Goal: Check status: Check status

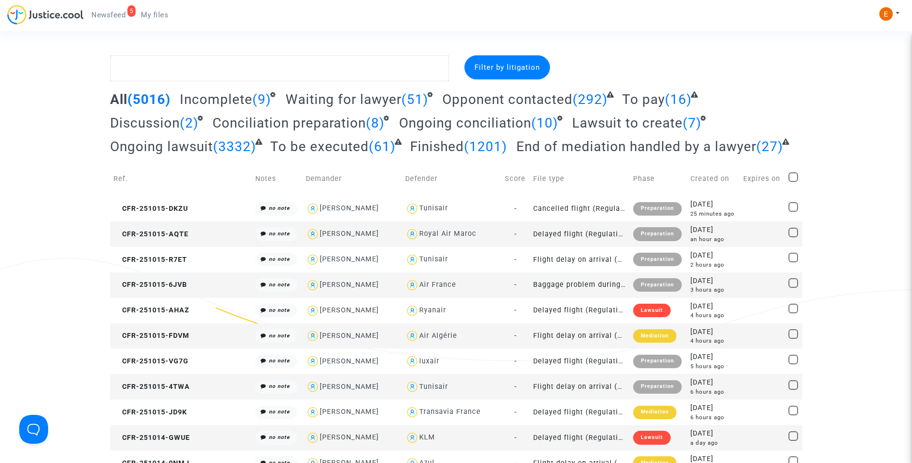
click at [115, 16] on span "Newsfeed" at bounding box center [108, 15] width 34 height 9
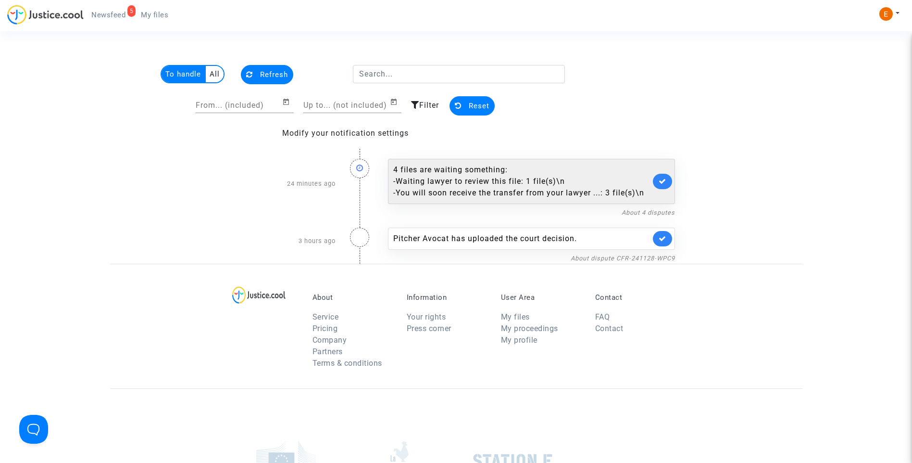
click at [480, 178] on div "- Waiting lawyer to review this file: 1 file(s)\n" at bounding box center [521, 182] width 257 height 12
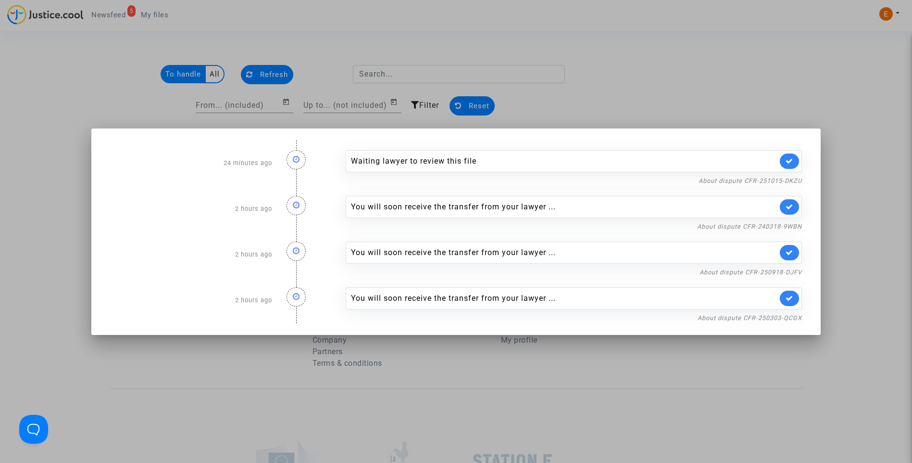
drag, startPoint x: 779, startPoint y: 107, endPoint x: 749, endPoint y: 91, distance: 33.6
click at [779, 106] on div at bounding box center [456, 231] width 912 height 463
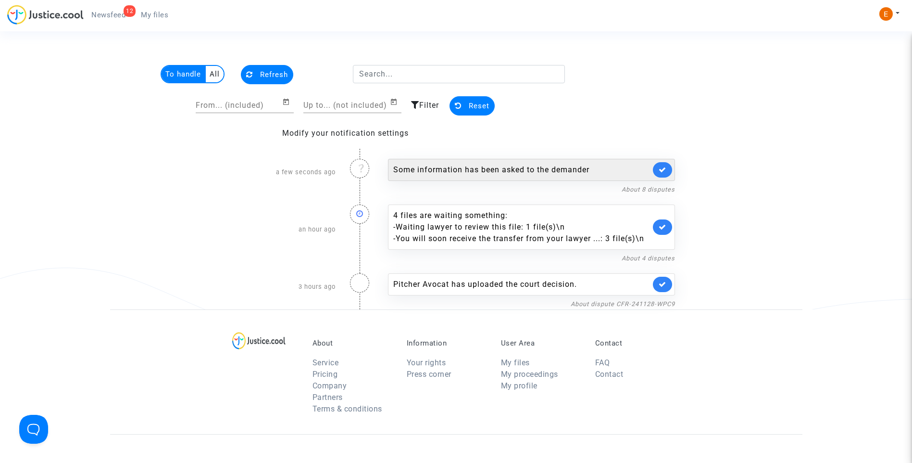
click at [470, 167] on div "Some information has been asked to the demander" at bounding box center [521, 170] width 257 height 12
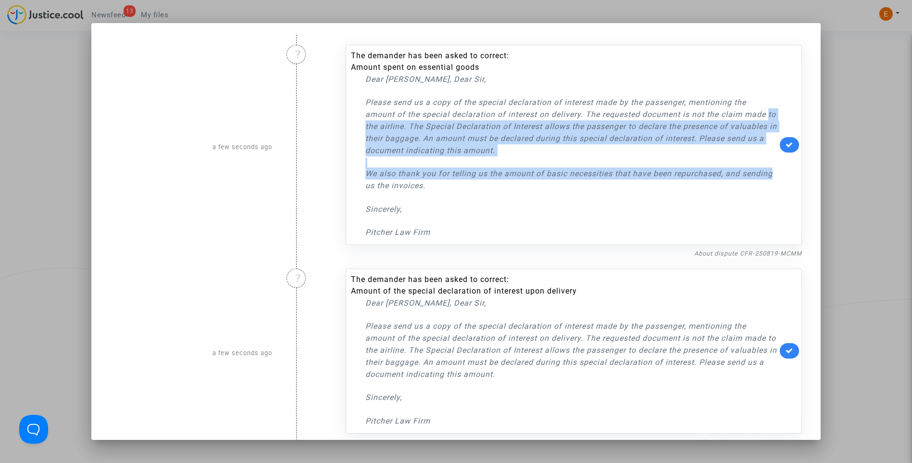
drag, startPoint x: 777, startPoint y: 173, endPoint x: 335, endPoint y: 125, distance: 444.5
click at [339, 125] on div "The demander has been asked to correct: Amount spent on essential goods Dear Ma…" at bounding box center [574, 147] width 471 height 224
drag, startPoint x: 335, startPoint y: 125, endPoint x: 349, endPoint y: 130, distance: 15.4
click at [351, 130] on div "The demander has been asked to correct: Amount spent on essential goods Dear Ma…" at bounding box center [564, 144] width 427 height 188
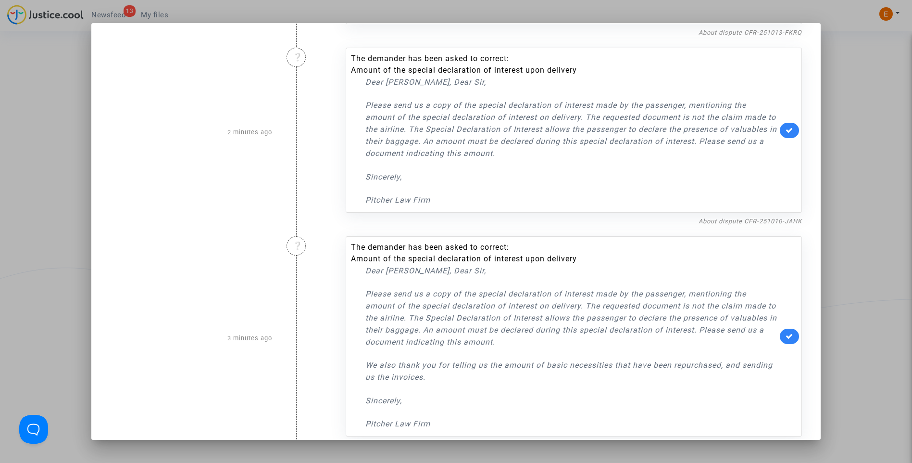
scroll to position [1220, 0]
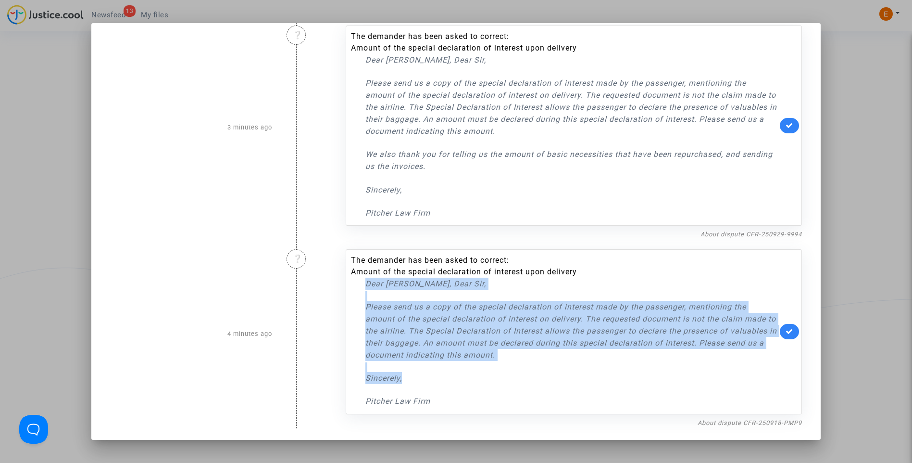
drag, startPoint x: 479, startPoint y: 384, endPoint x: 351, endPoint y: 301, distance: 152.6
click at [351, 301] on div "The demander has been asked to correct: Amount of the special declaration of in…" at bounding box center [564, 330] width 427 height 153
drag, startPoint x: 351, startPoint y: 301, endPoint x: 389, endPoint y: 314, distance: 40.1
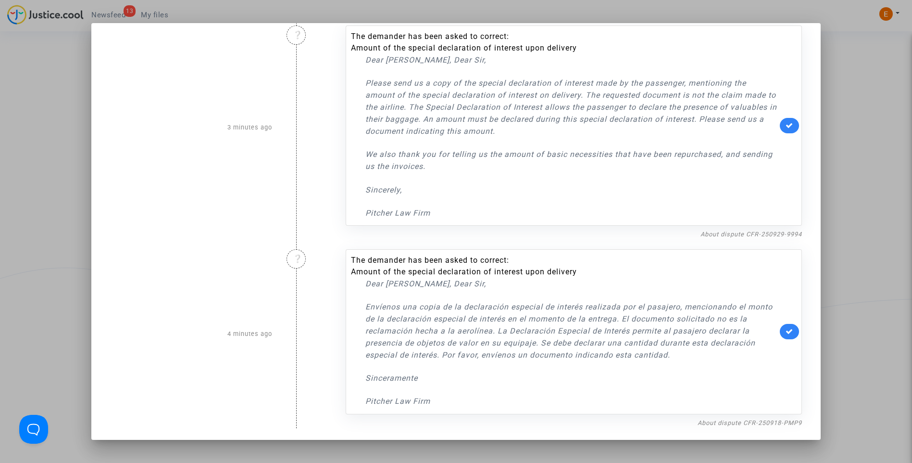
click at [317, 301] on div "❔" at bounding box center [308, 333] width 59 height 189
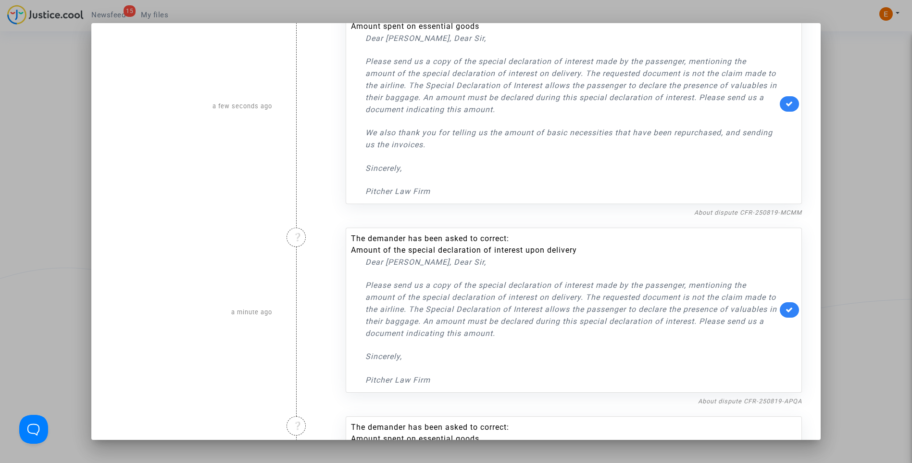
scroll to position [0, 0]
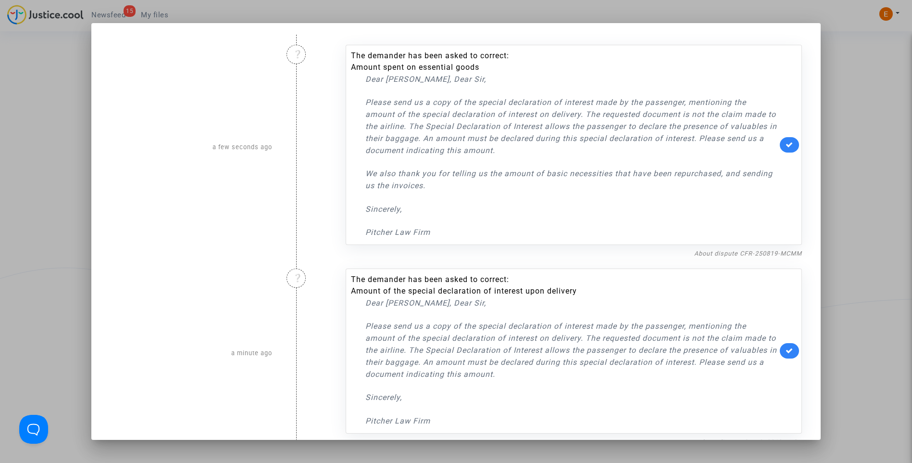
click at [837, 120] on div at bounding box center [456, 231] width 912 height 463
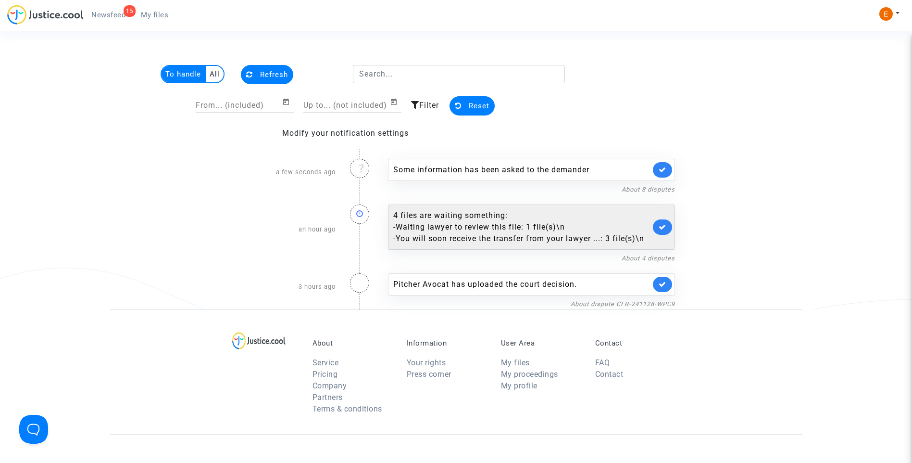
click at [435, 233] on div "- You will soon receive the transfer from your lawyer ...: 3 file(s)\n" at bounding box center [521, 239] width 257 height 12
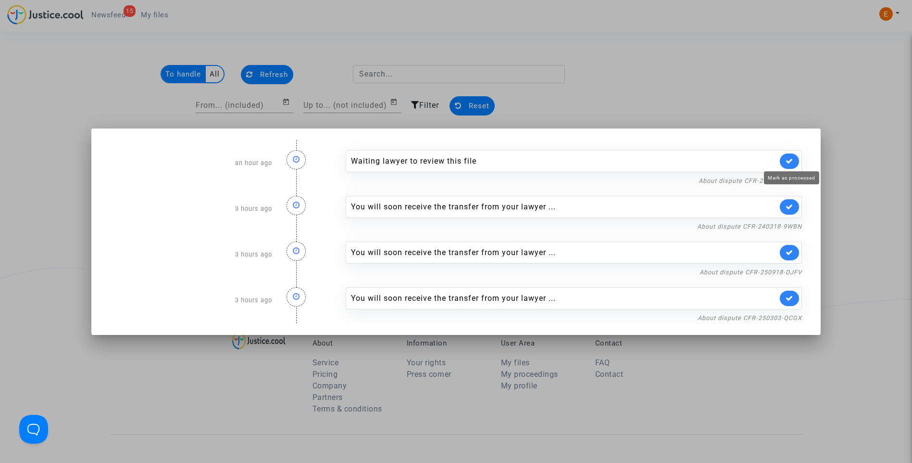
click at [792, 161] on icon at bounding box center [790, 160] width 8 height 7
click at [800, 86] on div at bounding box center [456, 231] width 912 height 463
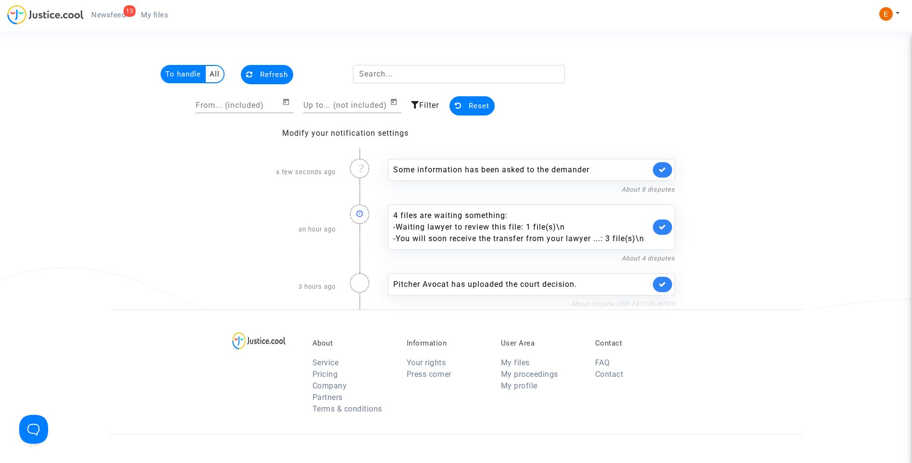
click at [618, 302] on link "About dispute CFR-241128-WPC9" at bounding box center [623, 303] width 104 height 7
click at [668, 290] on link at bounding box center [662, 284] width 19 height 15
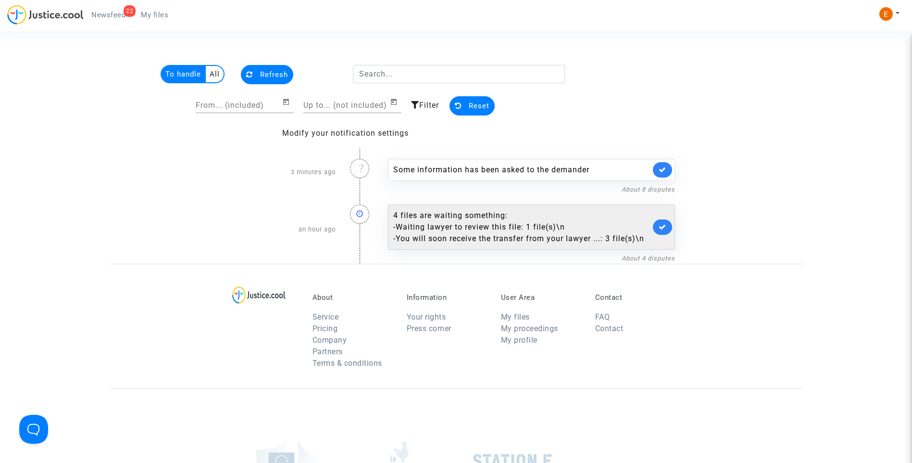
click at [491, 228] on div "- Waiting lawyer to review this file: 1 file(s)\n" at bounding box center [521, 227] width 257 height 12
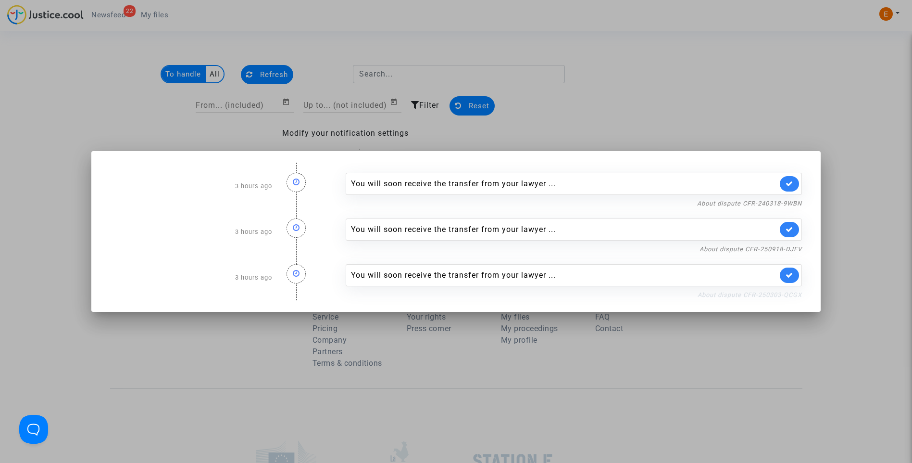
click at [779, 295] on link "About dispute CFR-250303-QCGX" at bounding box center [750, 294] width 104 height 7
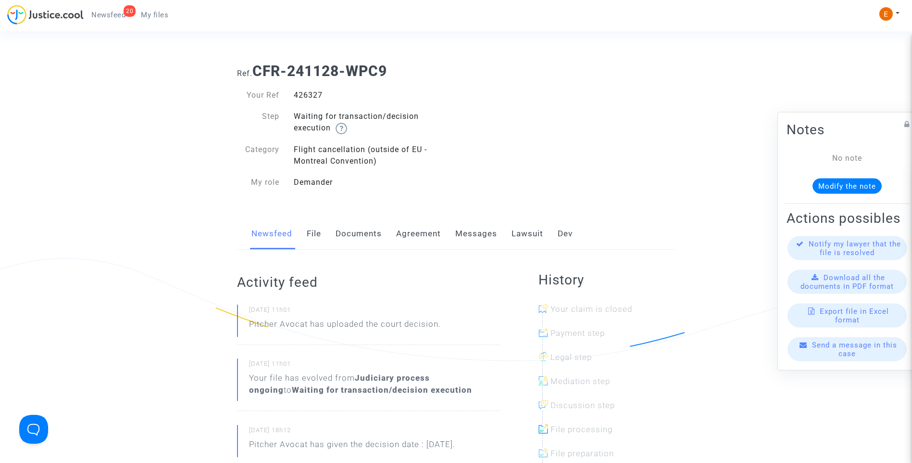
click at [305, 91] on div "426327" at bounding box center [372, 95] width 170 height 12
copy div "426327"
drag, startPoint x: 528, startPoint y: 228, endPoint x: 562, endPoint y: 237, distance: 35.7
click at [528, 228] on link "Lawsuit" at bounding box center [528, 234] width 32 height 32
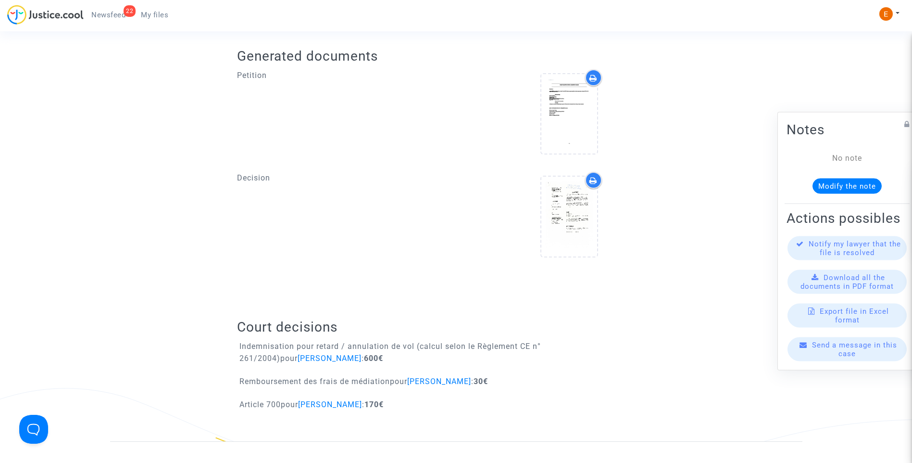
scroll to position [529, 0]
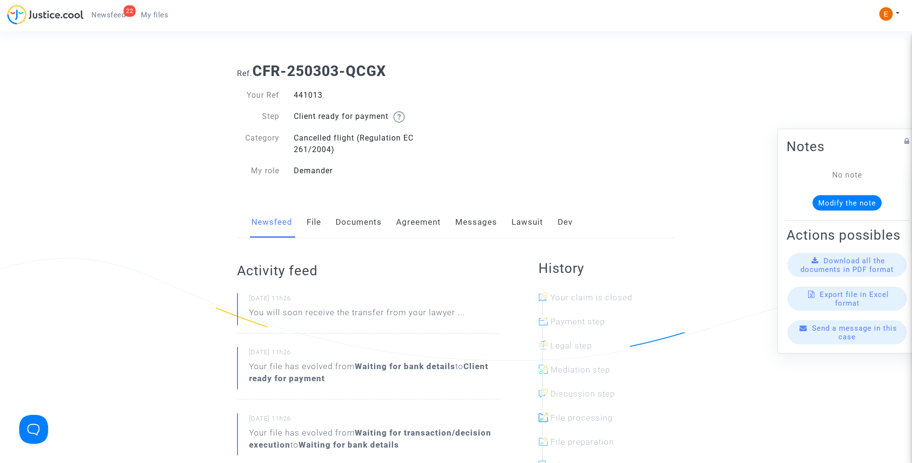
click at [310, 97] on div "441013" at bounding box center [372, 95] width 170 height 12
copy div "441013"
click at [146, 16] on span "My files" at bounding box center [154, 15] width 27 height 9
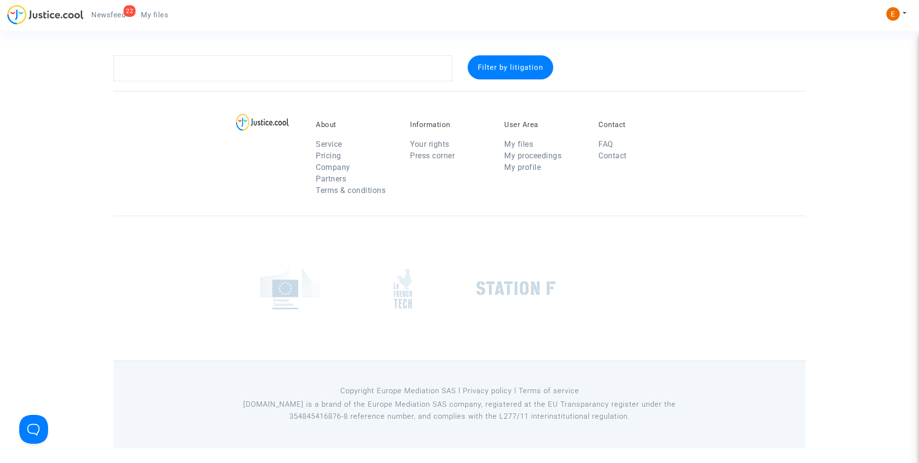
click at [103, 13] on span "Newsfeed" at bounding box center [108, 15] width 34 height 9
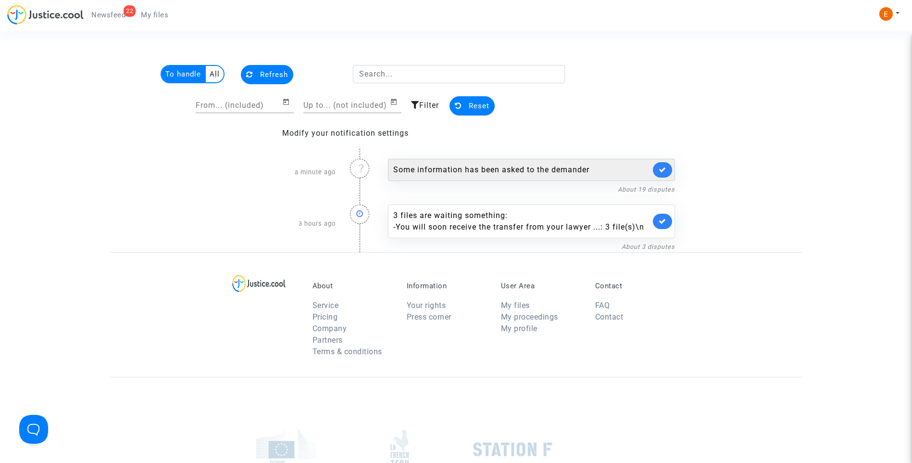
click at [517, 174] on div "Some information has been asked to the demander" at bounding box center [521, 170] width 257 height 12
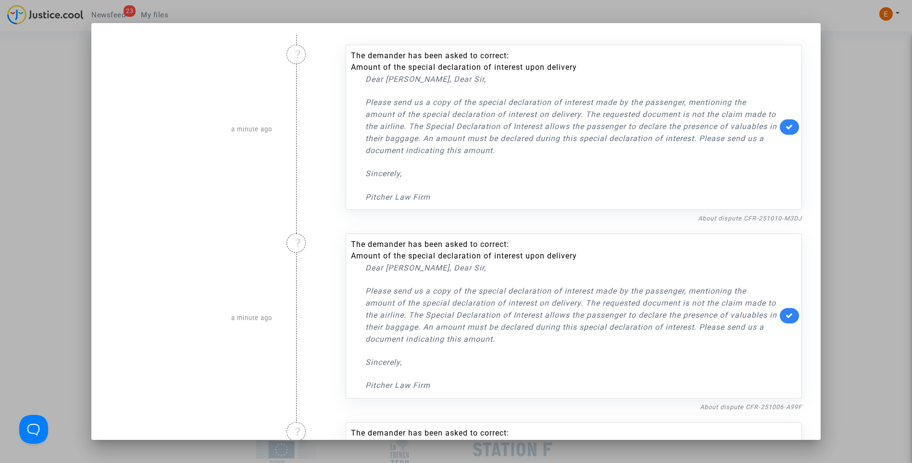
click at [882, 87] on div at bounding box center [456, 231] width 912 height 463
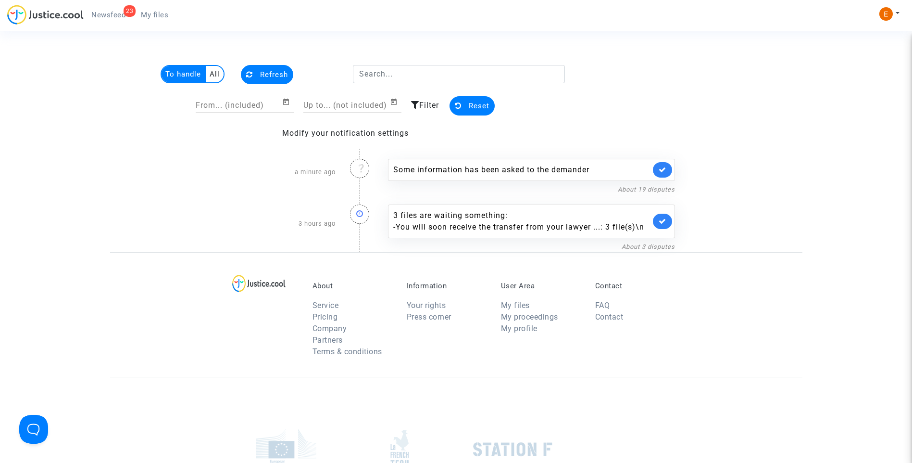
click at [151, 13] on span "My files" at bounding box center [154, 15] width 27 height 9
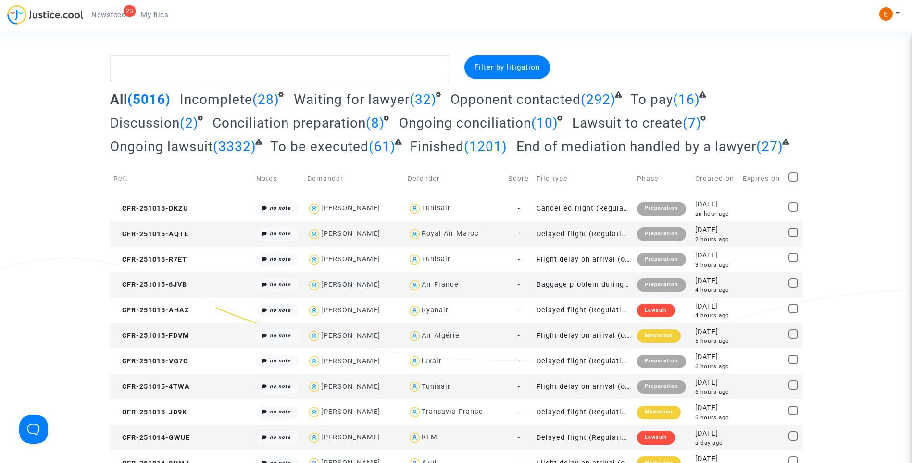
click at [121, 13] on span "Newsfeed" at bounding box center [108, 15] width 34 height 9
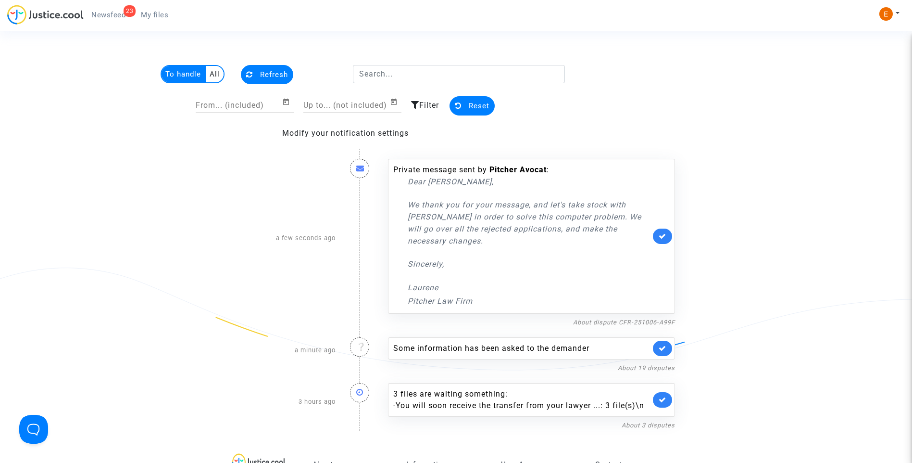
drag, startPoint x: 491, startPoint y: 249, endPoint x: 394, endPoint y: 203, distance: 106.7
click at [394, 203] on div "Private message sent by Pitcher Avocat : Dear Erik, We thank you for your messa…" at bounding box center [521, 235] width 257 height 143
drag, startPoint x: 394, startPoint y: 203, endPoint x: 453, endPoint y: 221, distance: 60.8
click at [478, 258] on p "Sincerely," at bounding box center [529, 264] width 243 height 12
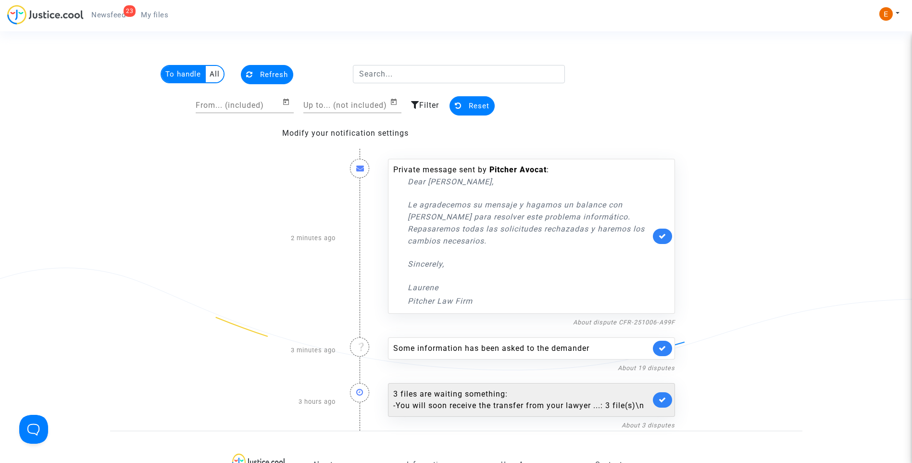
click at [441, 400] on div "- You will soon receive the transfer from your lawyer ...: 3 file(s)\n" at bounding box center [521, 406] width 257 height 12
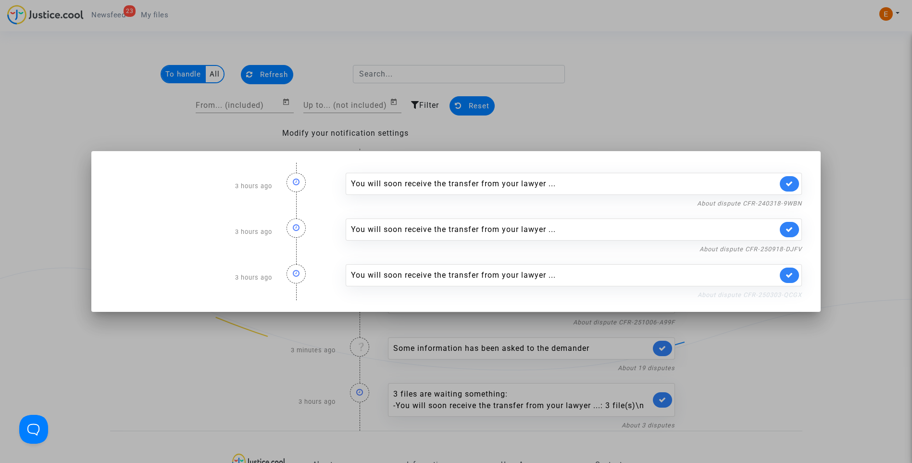
click at [778, 291] on link "About dispute CFR-250303-QCGX" at bounding box center [750, 294] width 104 height 7
click at [793, 277] on icon at bounding box center [790, 274] width 8 height 7
click at [789, 248] on link "About dispute CFR-250918-DJFV" at bounding box center [751, 248] width 102 height 7
click at [799, 227] on link at bounding box center [789, 229] width 19 height 15
click at [799, 202] on link "About dispute CFR-240318-9WBN" at bounding box center [749, 203] width 105 height 7
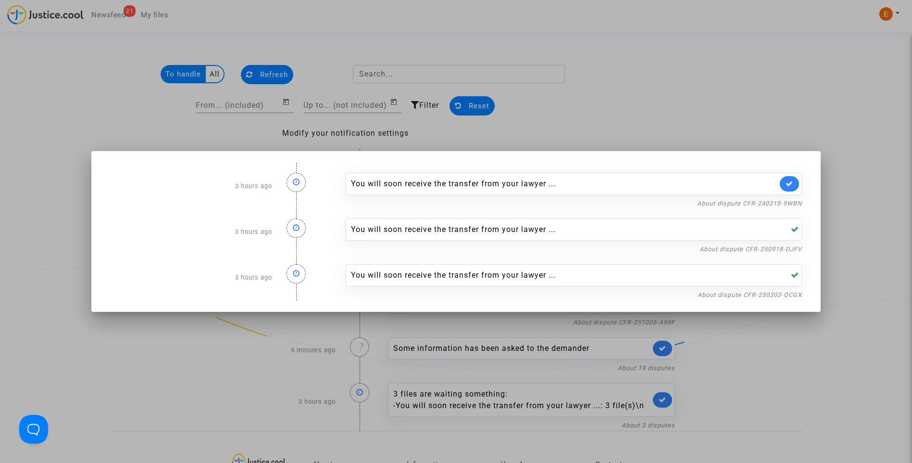
drag, startPoint x: 792, startPoint y: 188, endPoint x: 793, endPoint y: 128, distance: 59.2
click at [792, 187] on link at bounding box center [789, 183] width 19 height 15
click at [792, 124] on div at bounding box center [456, 231] width 912 height 463
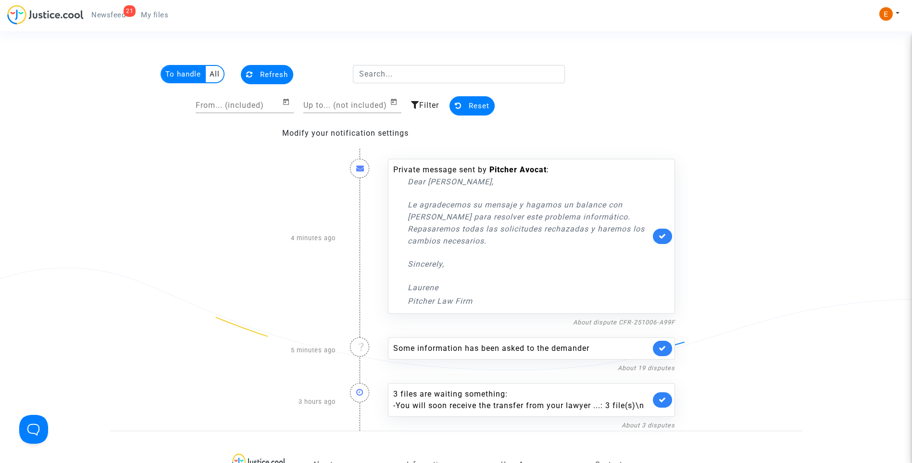
drag, startPoint x: 159, startPoint y: 13, endPoint x: 139, endPoint y: 14, distance: 19.8
click at [159, 13] on span "My files" at bounding box center [154, 15] width 27 height 9
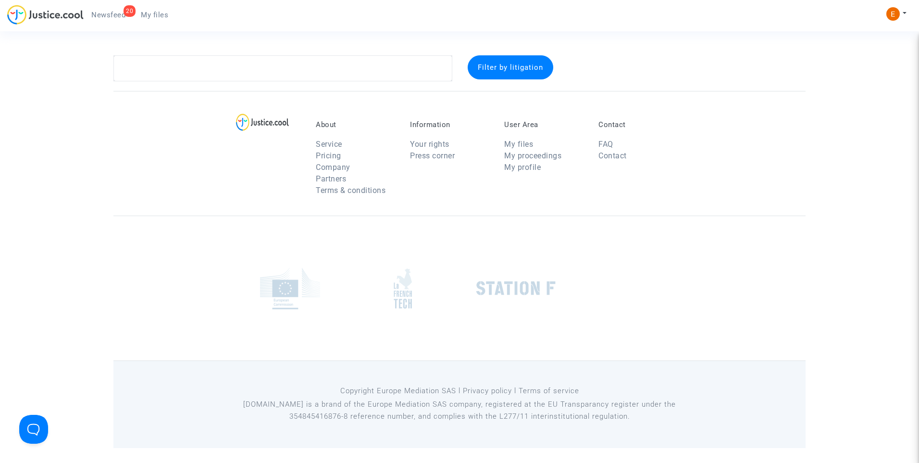
click at [113, 13] on span "Newsfeed" at bounding box center [108, 15] width 34 height 9
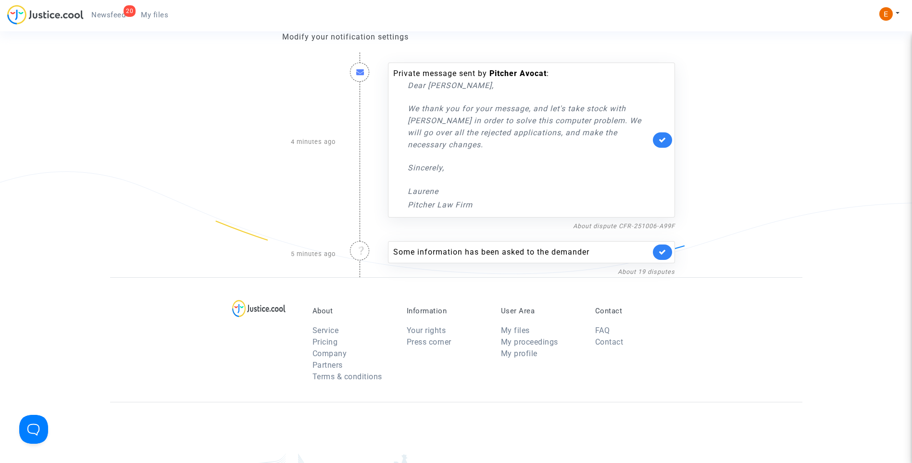
scroll to position [48, 0]
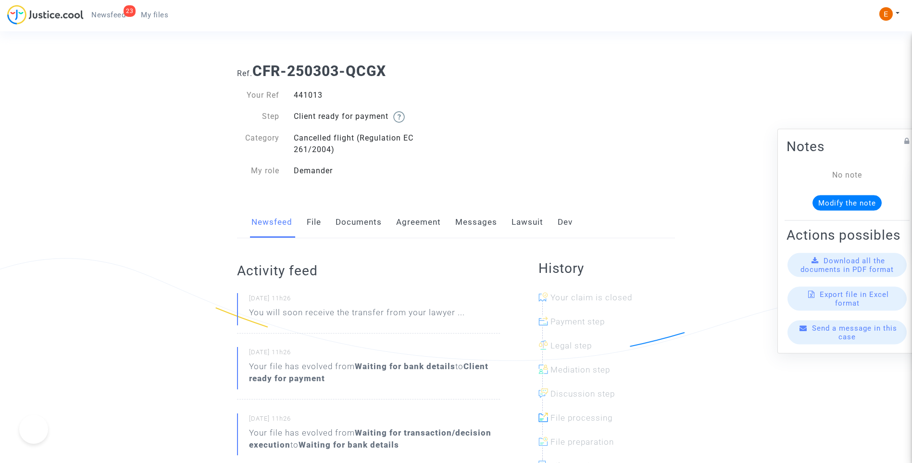
click at [308, 95] on div "441013" at bounding box center [372, 95] width 170 height 12
drag, startPoint x: 0, startPoint y: 0, endPoint x: 308, endPoint y: 95, distance: 322.6
click at [308, 95] on div "441013" at bounding box center [372, 95] width 170 height 12
copy div "441013"
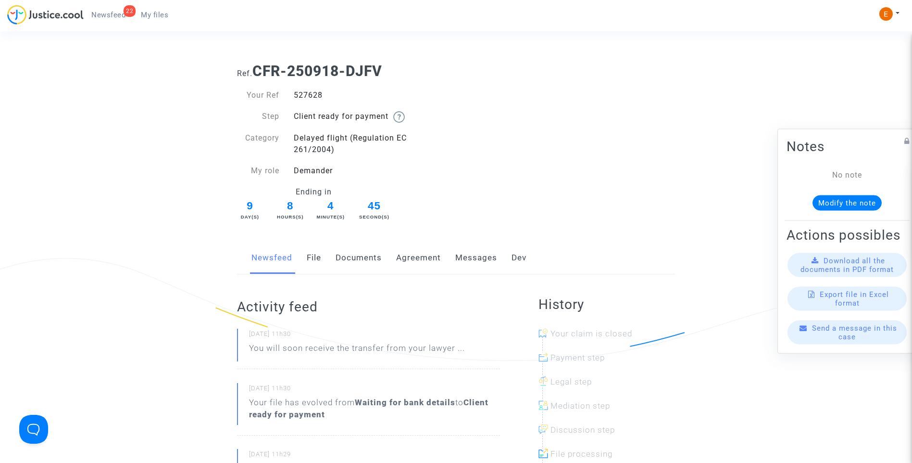
click at [315, 93] on div "527628" at bounding box center [372, 95] width 170 height 12
copy div "527628"
click at [467, 260] on link "Messages" at bounding box center [476, 258] width 42 height 32
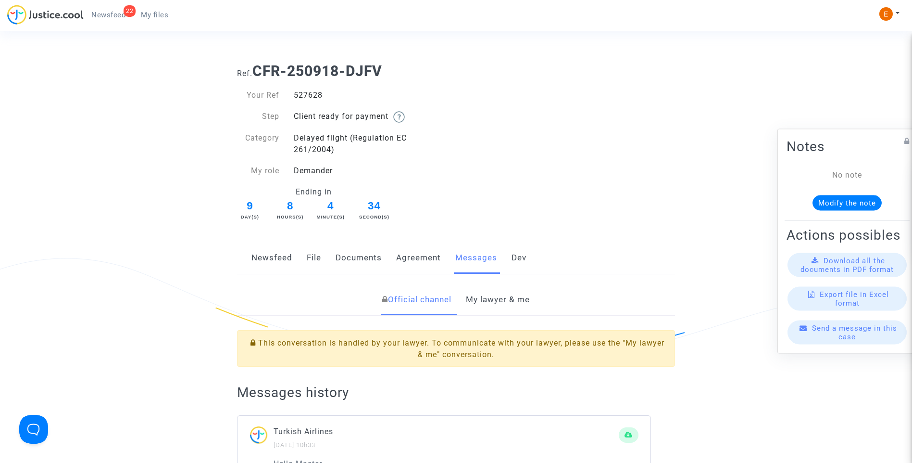
click at [430, 260] on link "Agreement" at bounding box center [418, 258] width 45 height 32
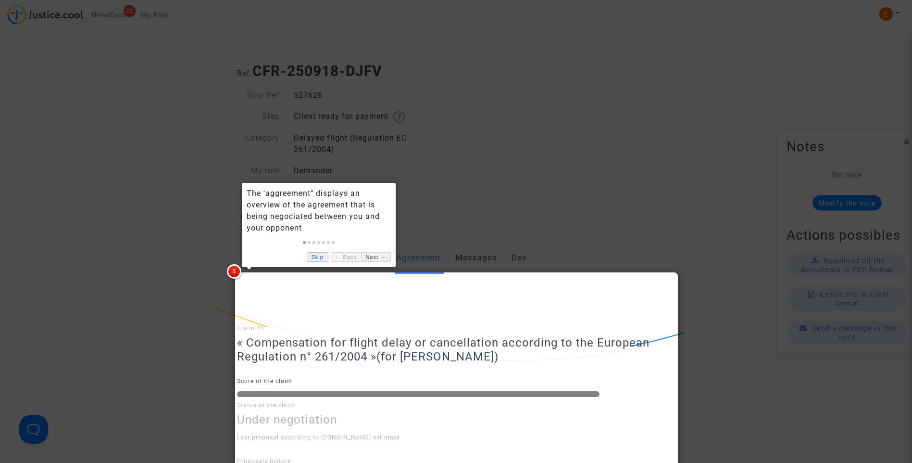
click at [322, 257] on link "Skip" at bounding box center [318, 257] width 22 height 10
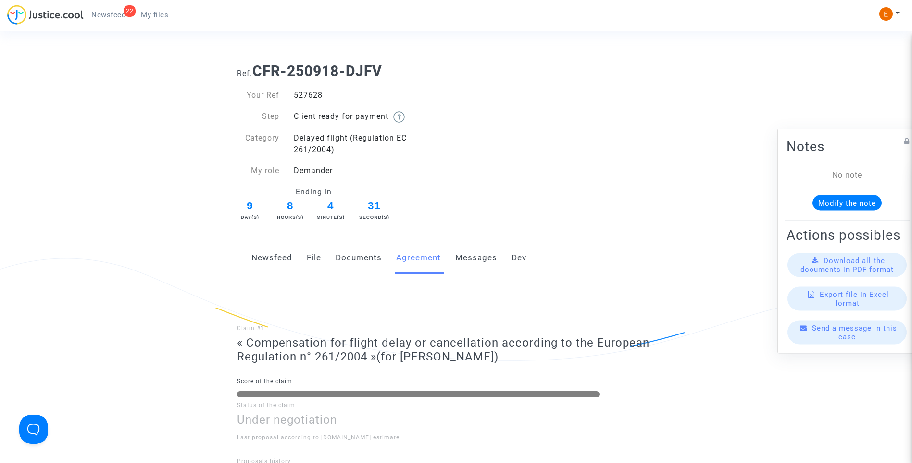
click at [314, 259] on div at bounding box center [456, 231] width 912 height 463
click at [315, 259] on link "File" at bounding box center [314, 258] width 14 height 32
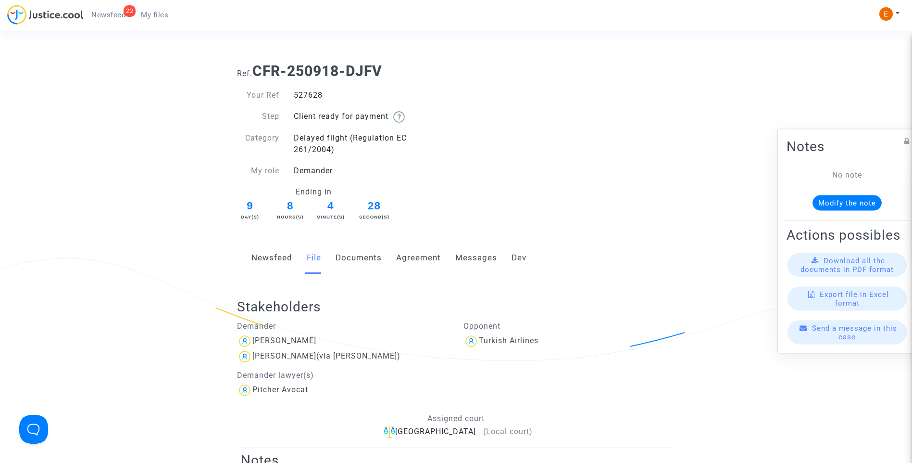
click at [483, 262] on link "Messages" at bounding box center [476, 258] width 42 height 32
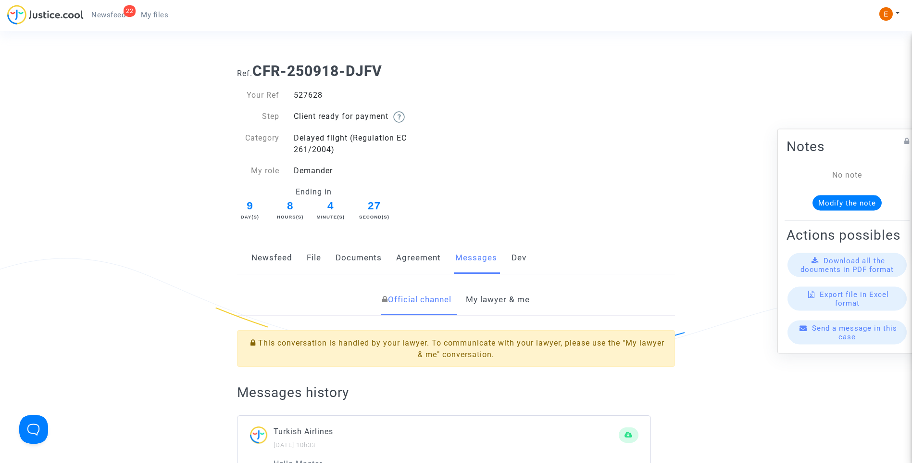
click at [505, 297] on link "My lawyer & me" at bounding box center [498, 300] width 64 height 32
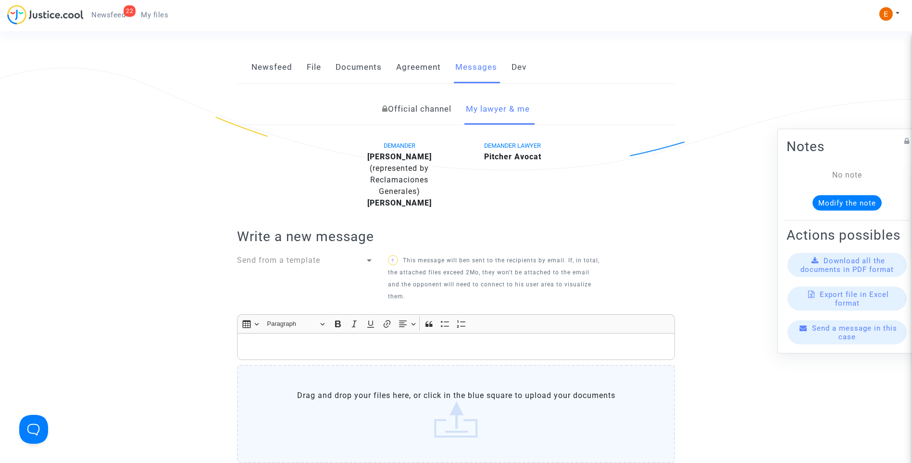
scroll to position [96, 0]
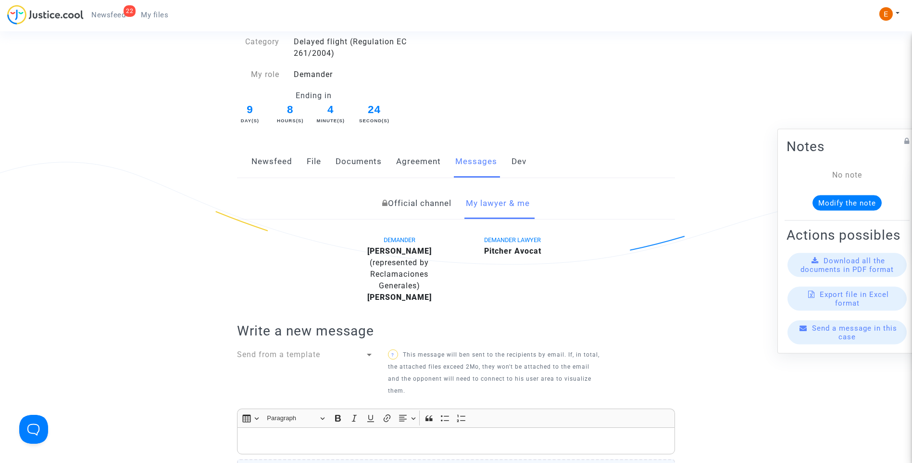
click at [261, 165] on link "Newsfeed" at bounding box center [271, 162] width 41 height 32
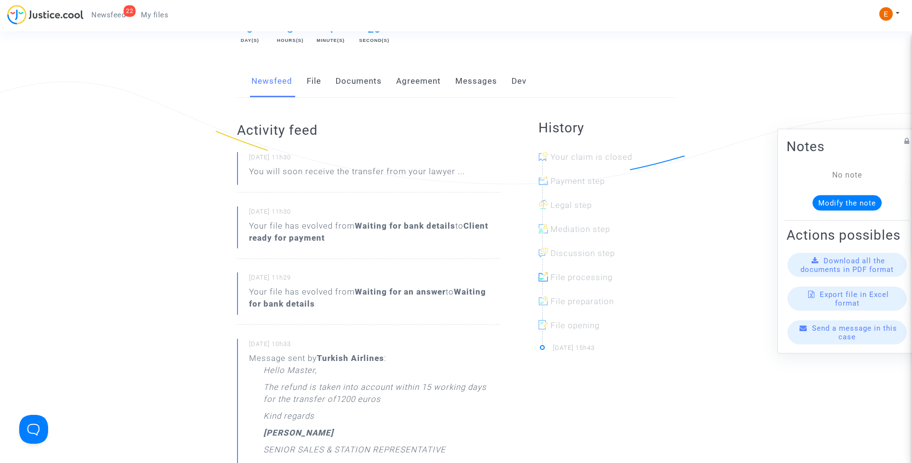
scroll to position [192, 0]
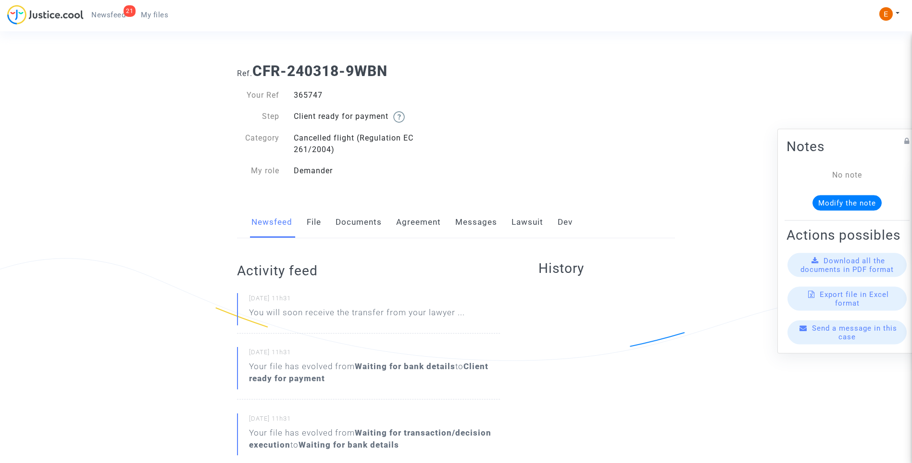
click at [314, 95] on div "365747" at bounding box center [372, 95] width 170 height 12
copy div "365747"
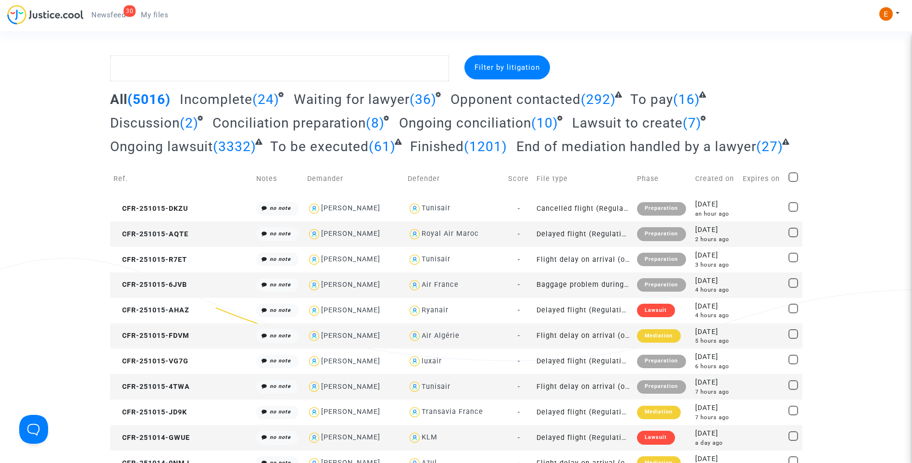
drag, startPoint x: 119, startPoint y: 10, endPoint x: 320, endPoint y: 68, distance: 209.3
click at [119, 10] on link "30 Newsfeed" at bounding box center [109, 15] width 50 height 14
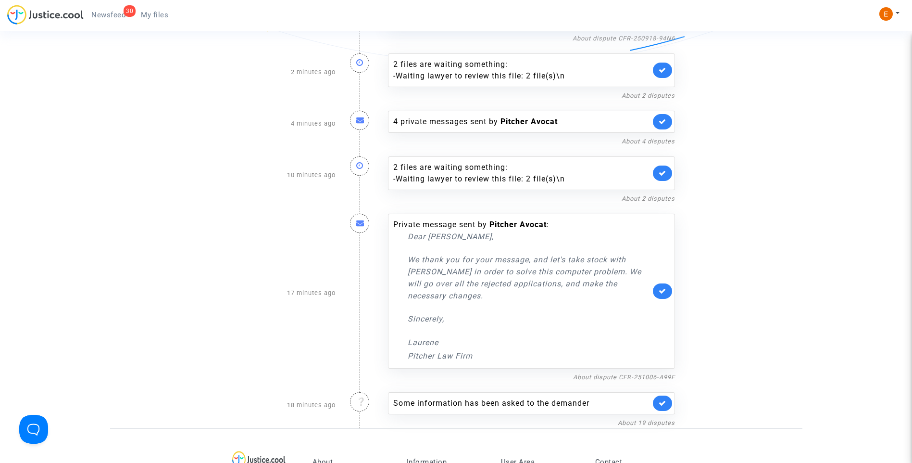
scroll to position [289, 0]
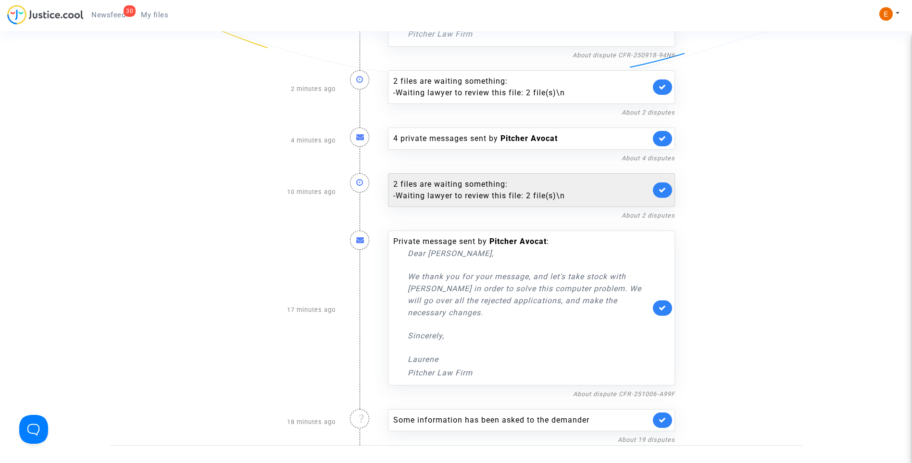
click at [667, 192] on link at bounding box center [662, 189] width 19 height 15
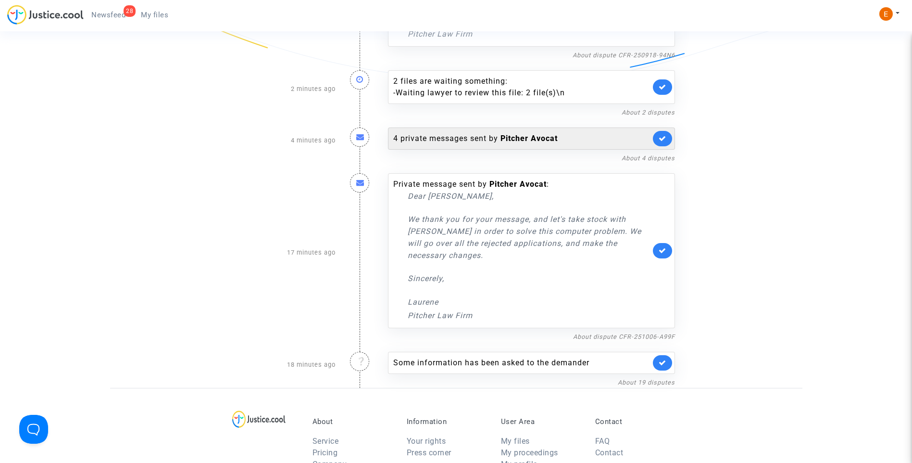
click at [440, 138] on div "4 private messages sent by [PERSON_NAME]" at bounding box center [521, 139] width 257 height 12
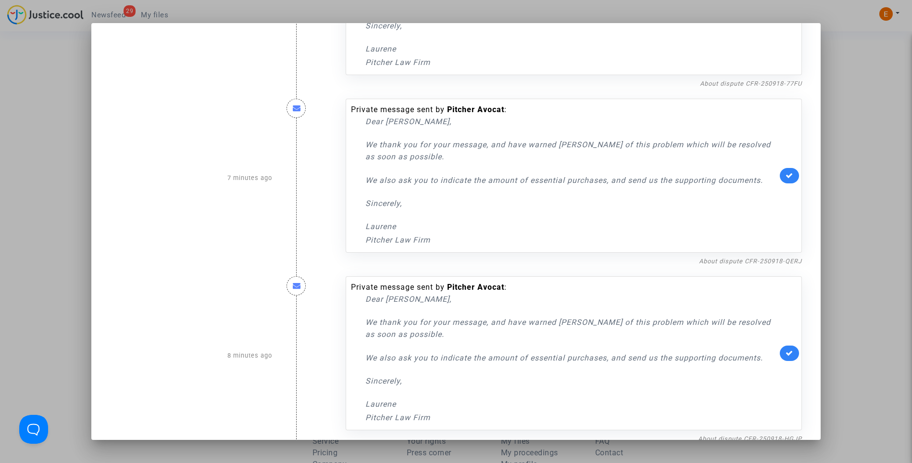
scroll to position [282, 0]
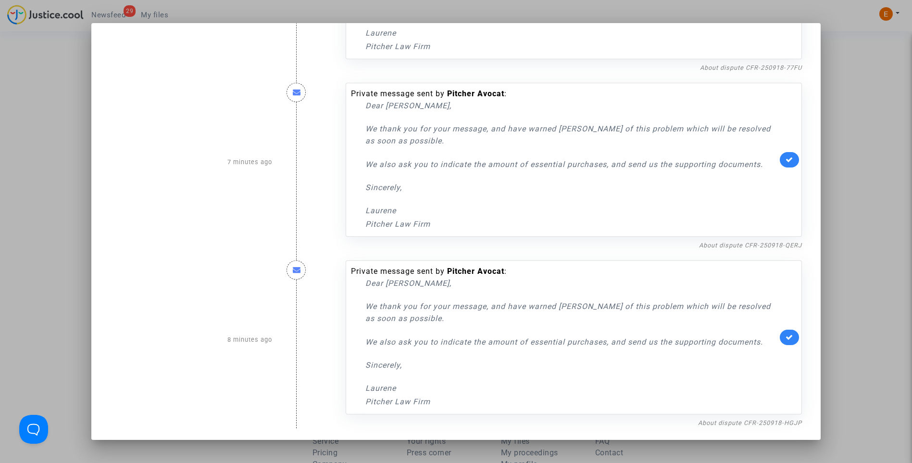
click at [861, 179] on div at bounding box center [456, 231] width 912 height 463
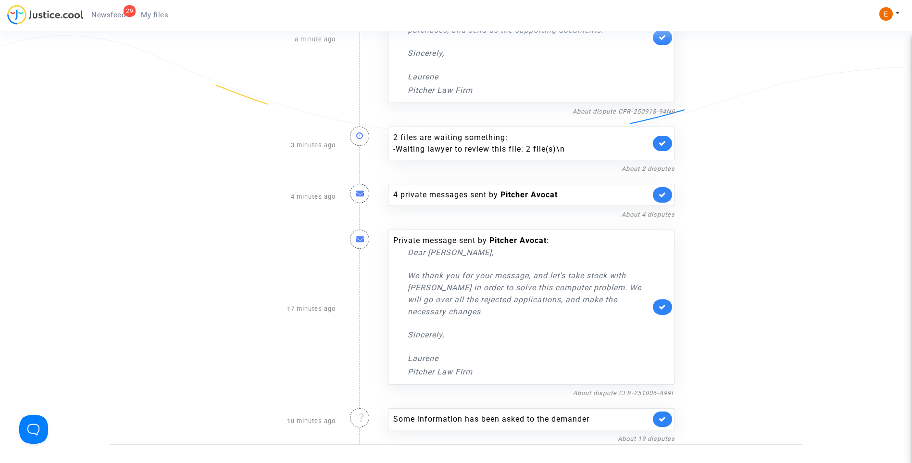
scroll to position [48, 0]
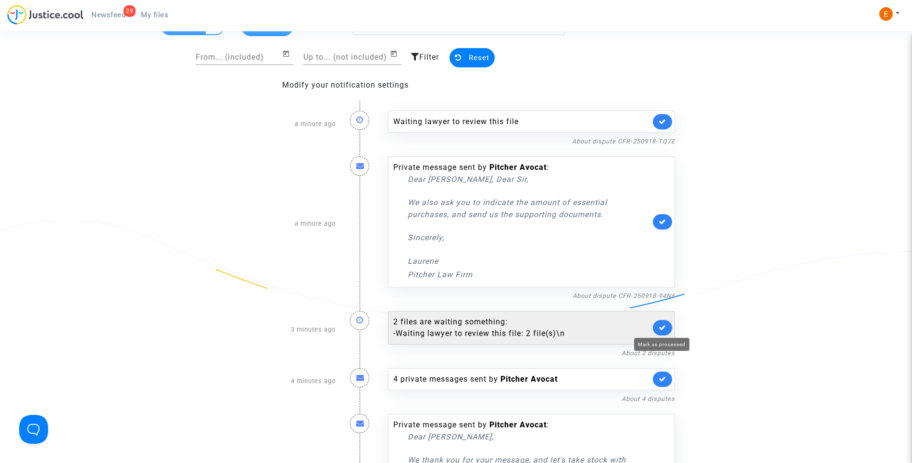
click at [662, 325] on icon at bounding box center [663, 327] width 8 height 7
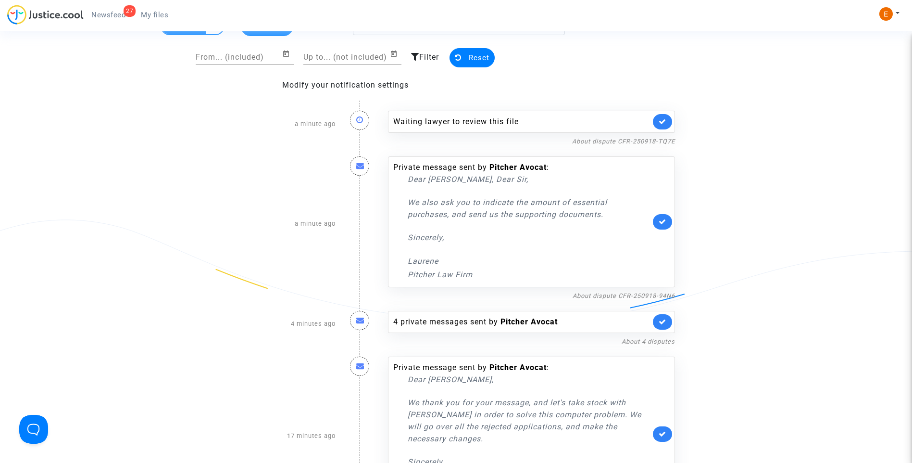
click at [668, 117] on link at bounding box center [662, 121] width 19 height 15
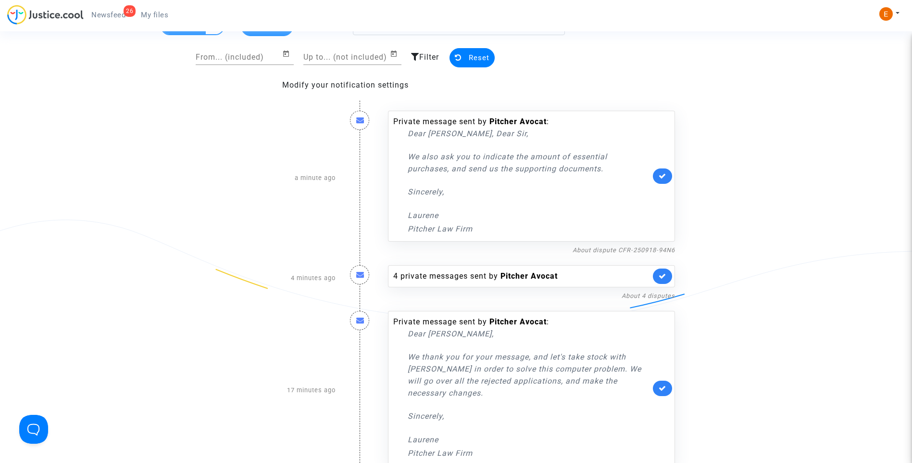
drag, startPoint x: 154, startPoint y: 17, endPoint x: 145, endPoint y: 17, distance: 9.6
click at [154, 17] on span "My files" at bounding box center [154, 15] width 27 height 9
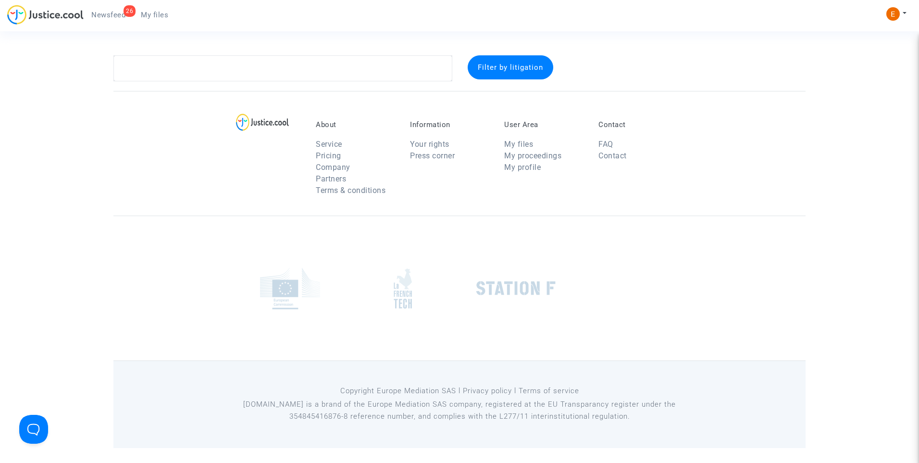
click at [124, 16] on span "Newsfeed" at bounding box center [108, 15] width 34 height 9
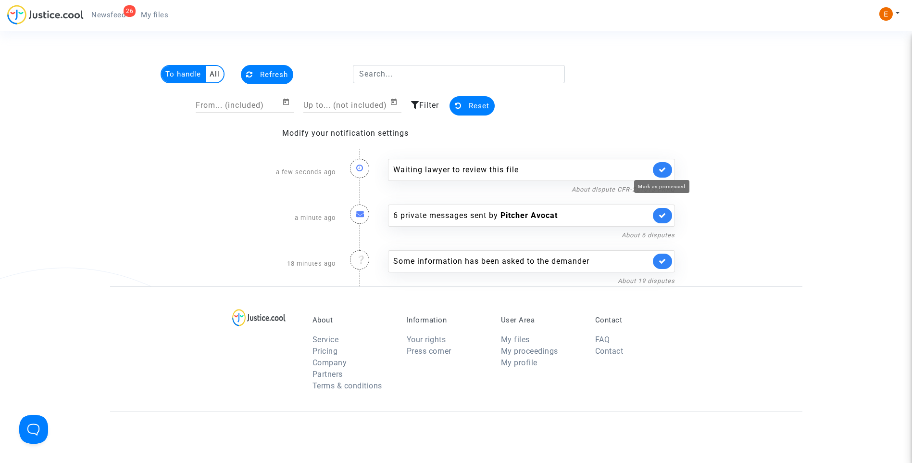
click at [664, 168] on icon at bounding box center [663, 169] width 8 height 7
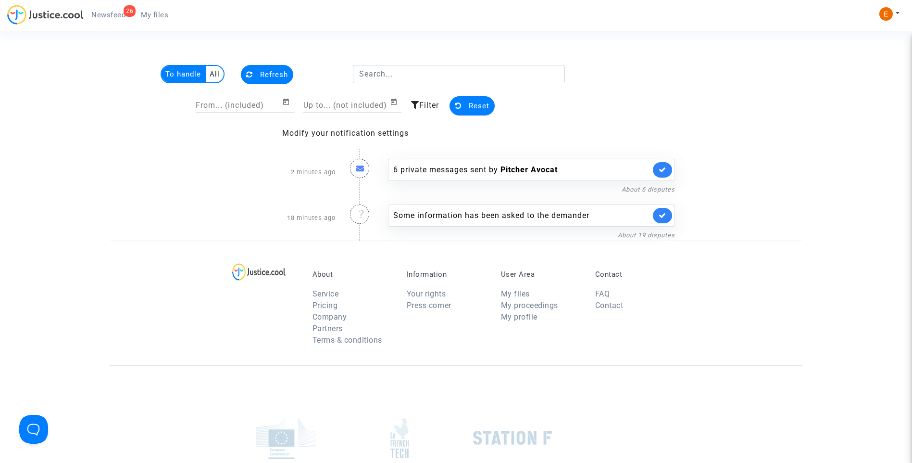
click at [154, 11] on span "My files" at bounding box center [154, 15] width 27 height 9
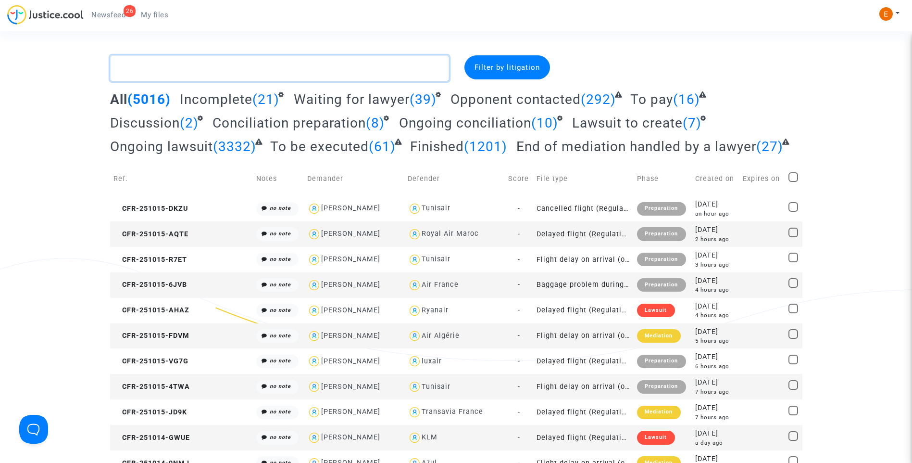
paste textarea "CFR-251009-2E8X"
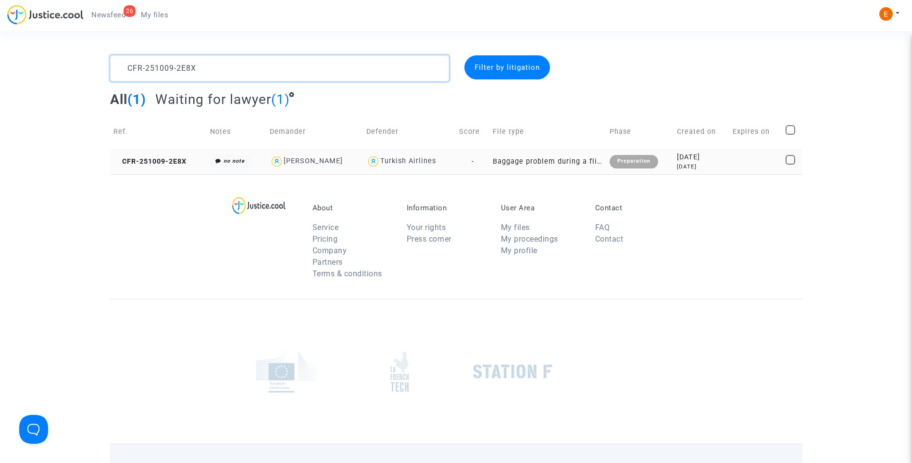
type textarea "CFR-251009-2E8X"
click at [633, 161] on div "Preparation" at bounding box center [634, 161] width 49 height 13
